Goal: Register for event/course

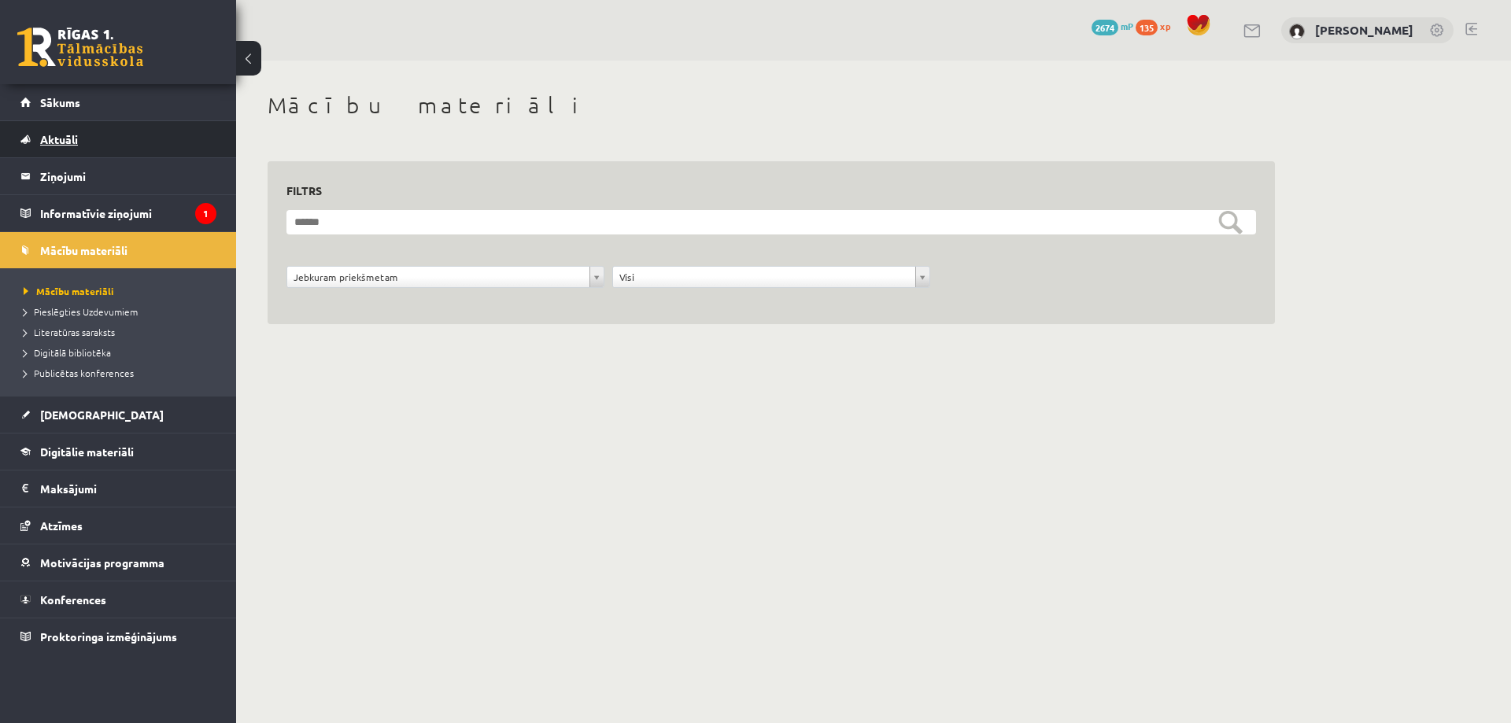
click at [89, 127] on link "Aktuāli" at bounding box center [118, 139] width 196 height 36
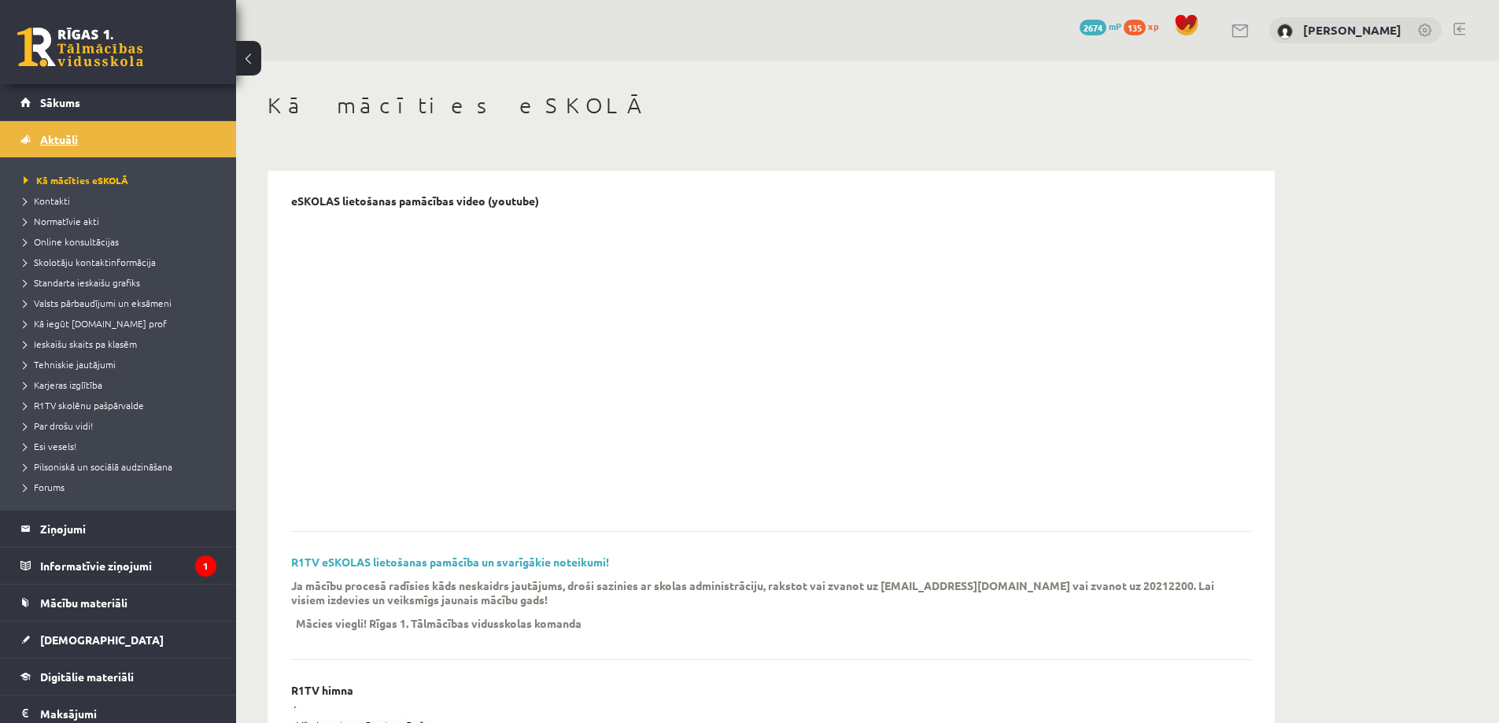
click at [90, 113] on link "Sākums" at bounding box center [118, 102] width 196 height 36
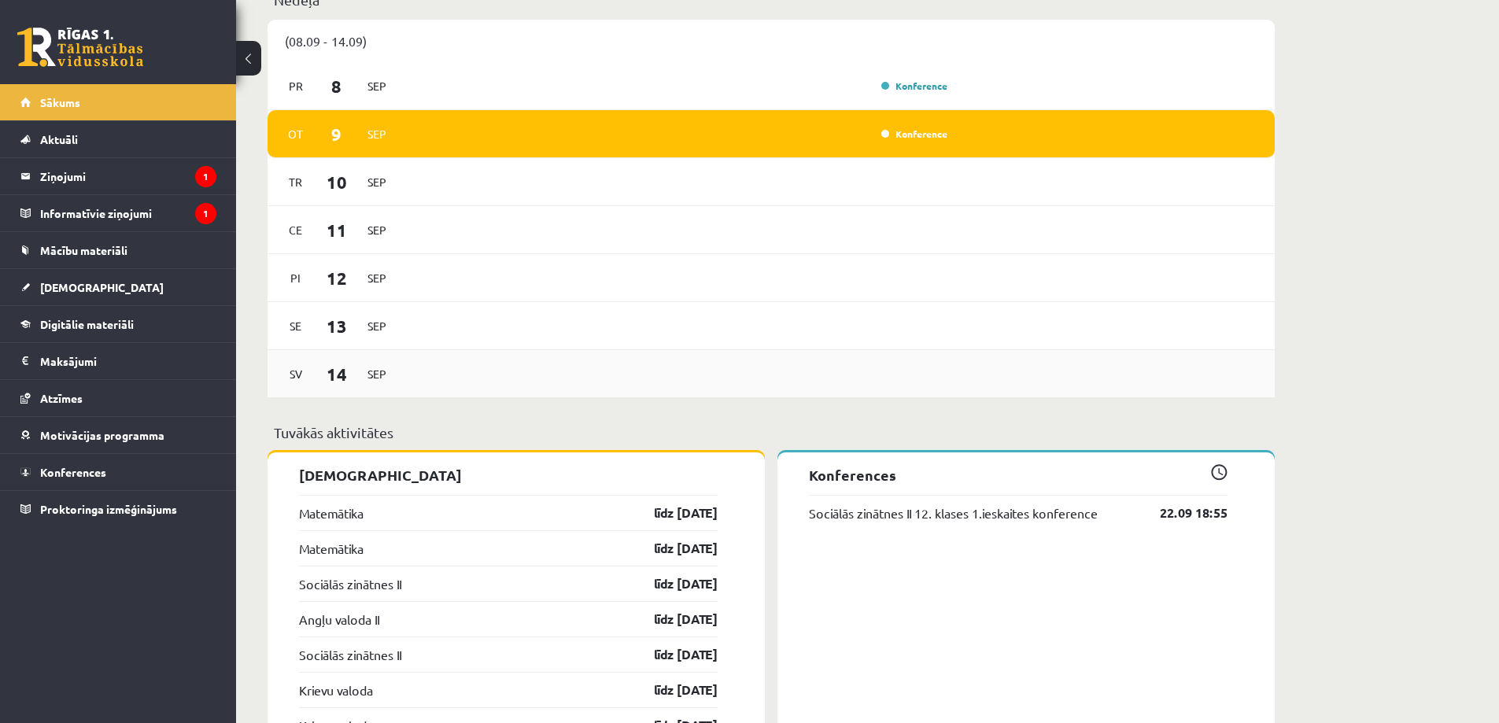
scroll to position [787, 0]
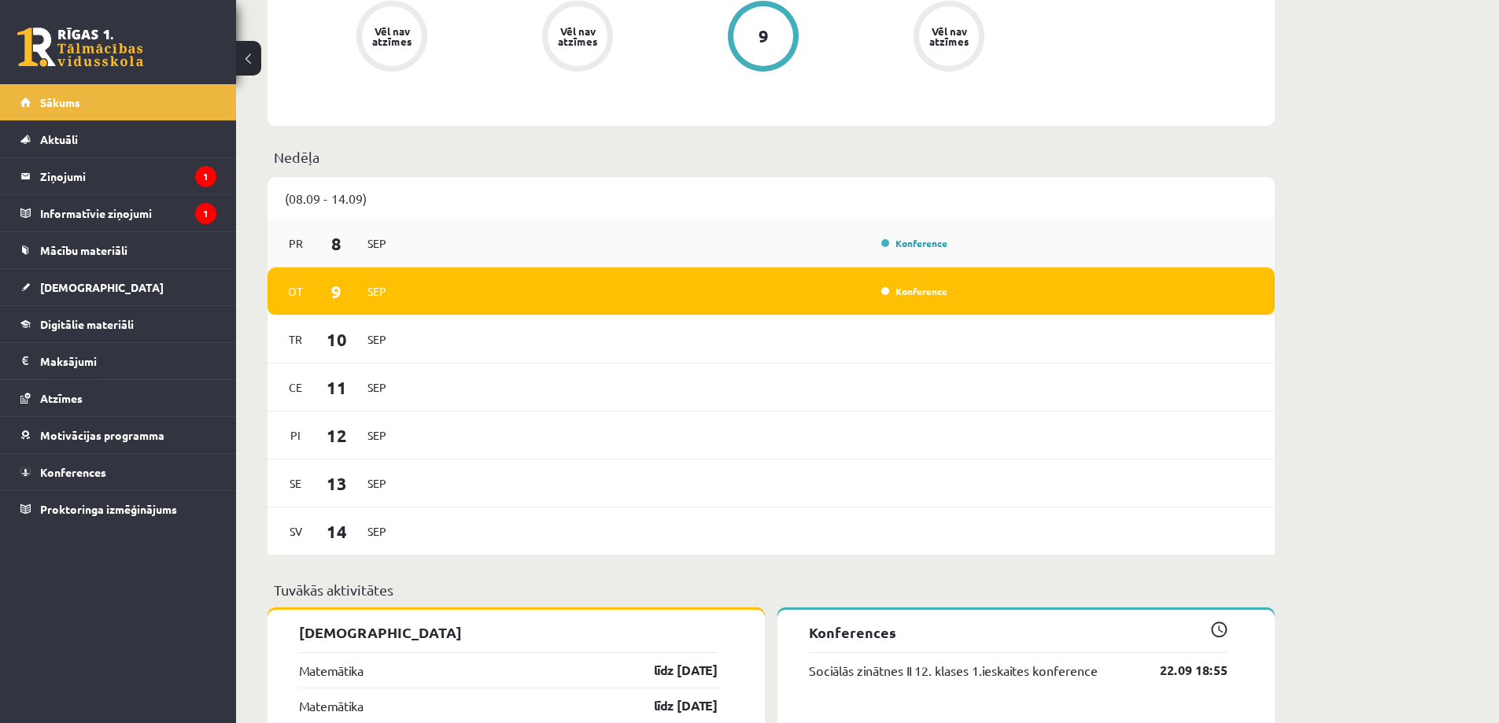
drag, startPoint x: 665, startPoint y: 227, endPoint x: 815, endPoint y: 224, distance: 149.5
click at [666, 227] on div "[DATE] Konference" at bounding box center [771, 244] width 1007 height 48
click at [903, 241] on link "Konference" at bounding box center [914, 243] width 66 height 13
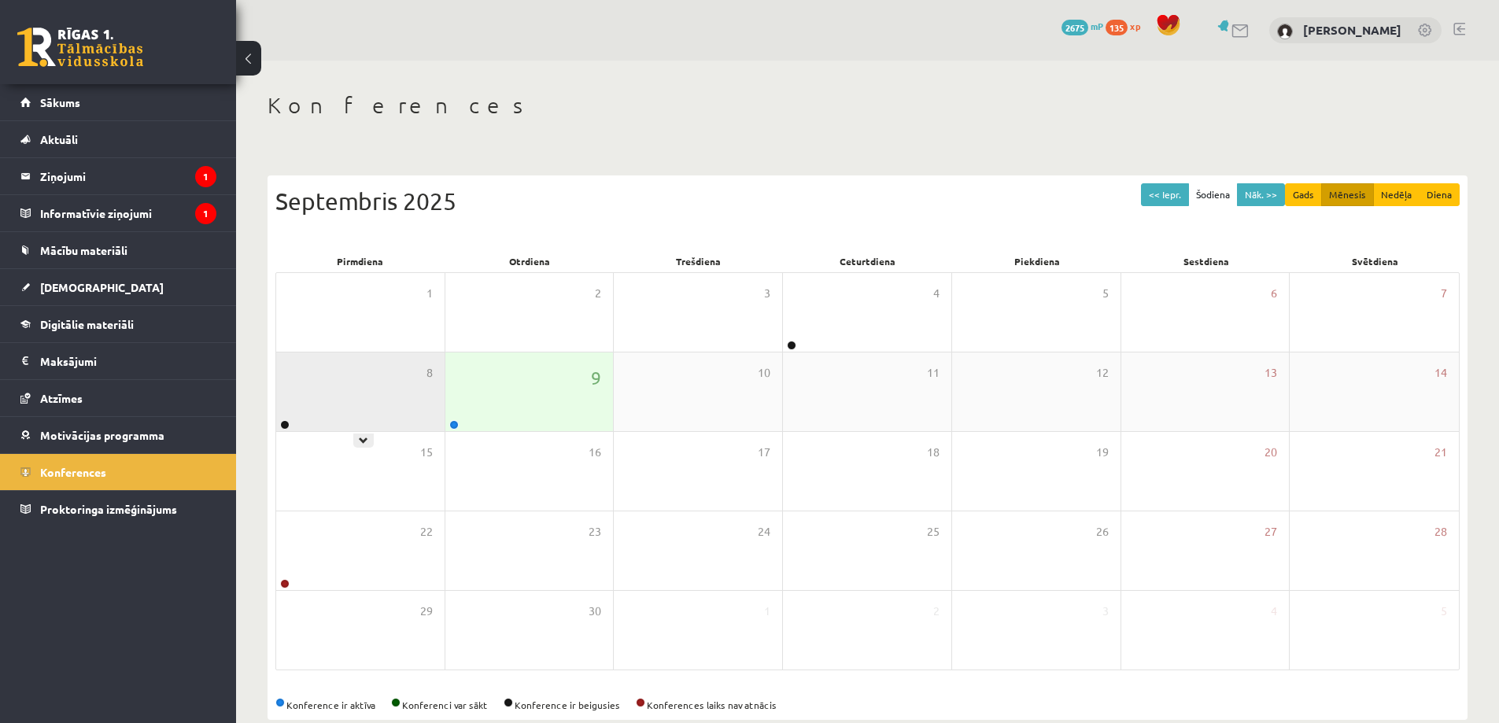
click at [342, 401] on div "8" at bounding box center [360, 392] width 168 height 79
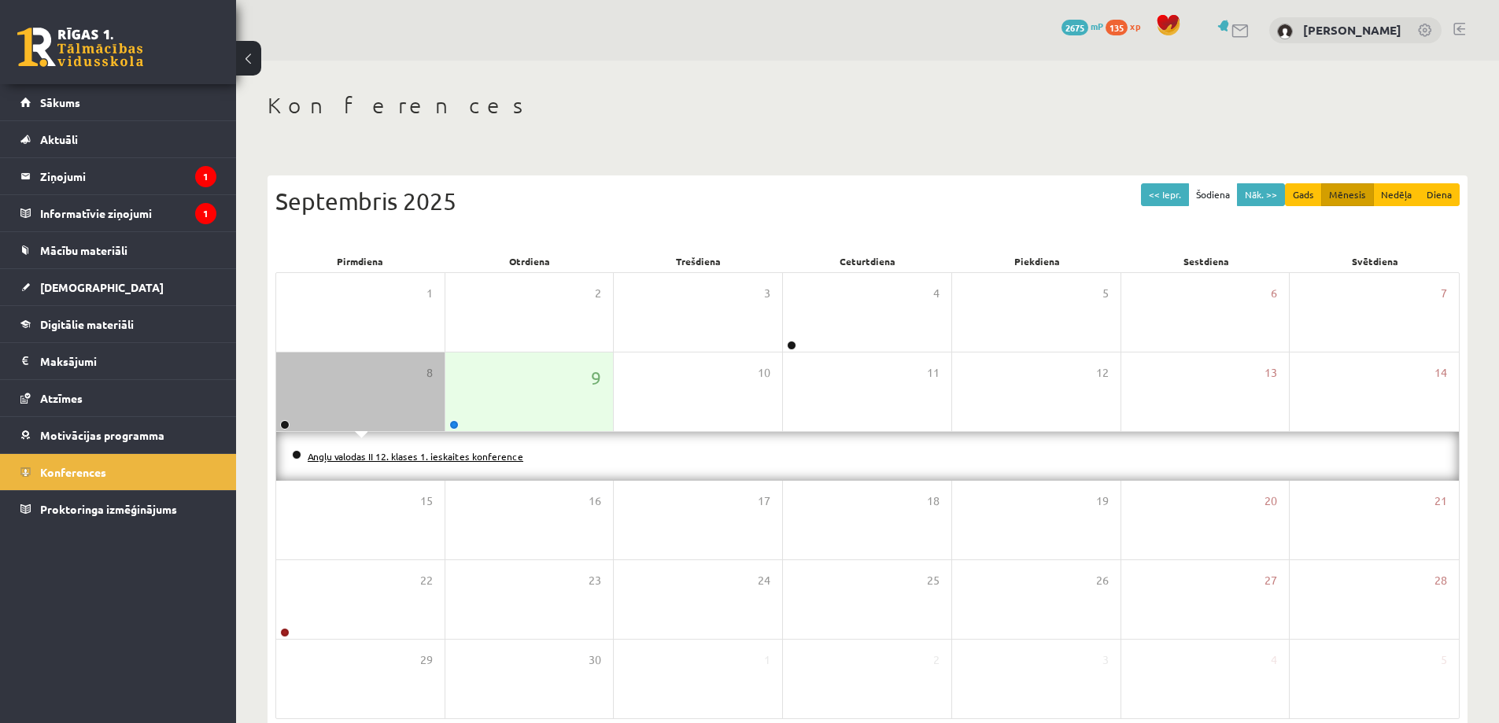
click at [395, 451] on link "Angļu valodas II 12. klases 1. ieskaites konference" at bounding box center [416, 456] width 216 height 13
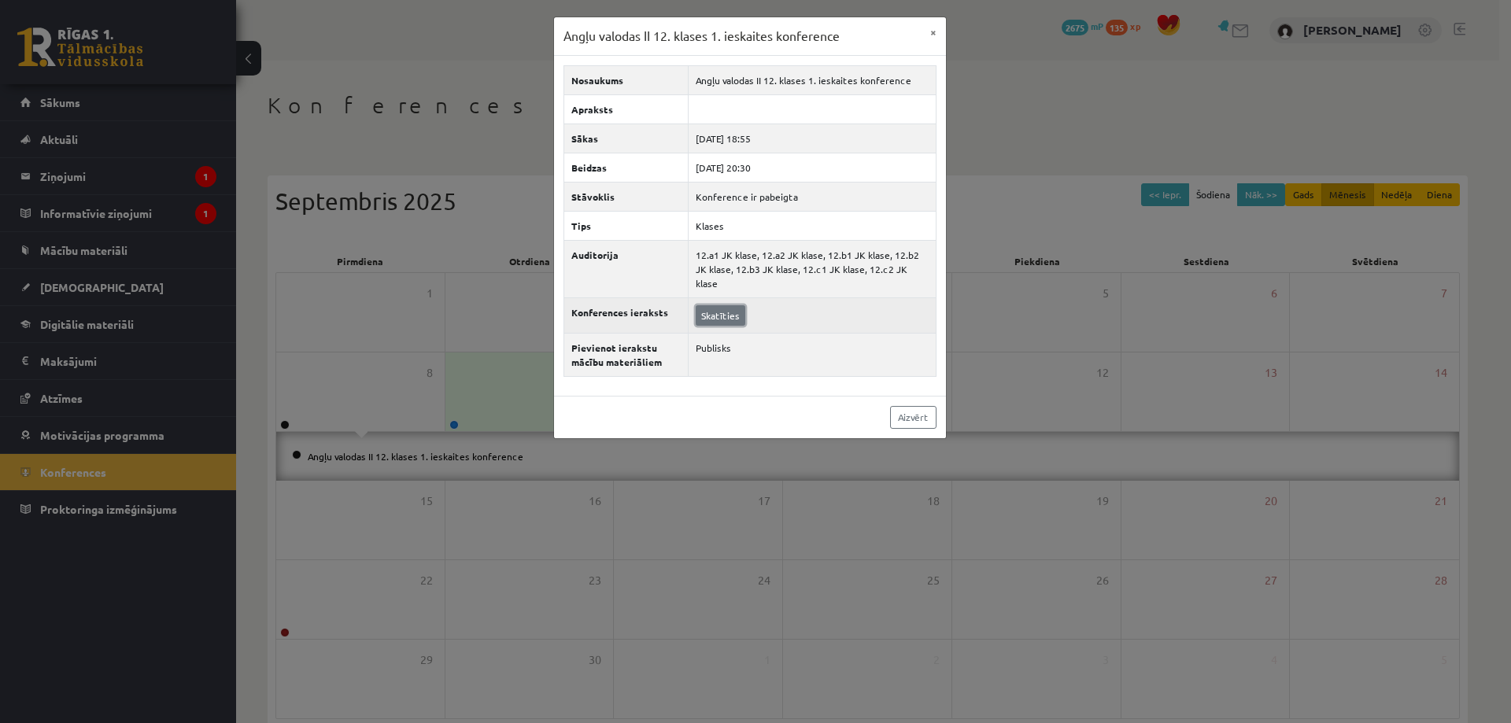
click at [737, 320] on link "Skatīties" at bounding box center [721, 315] width 50 height 20
